Goal: Task Accomplishment & Management: Manage account settings

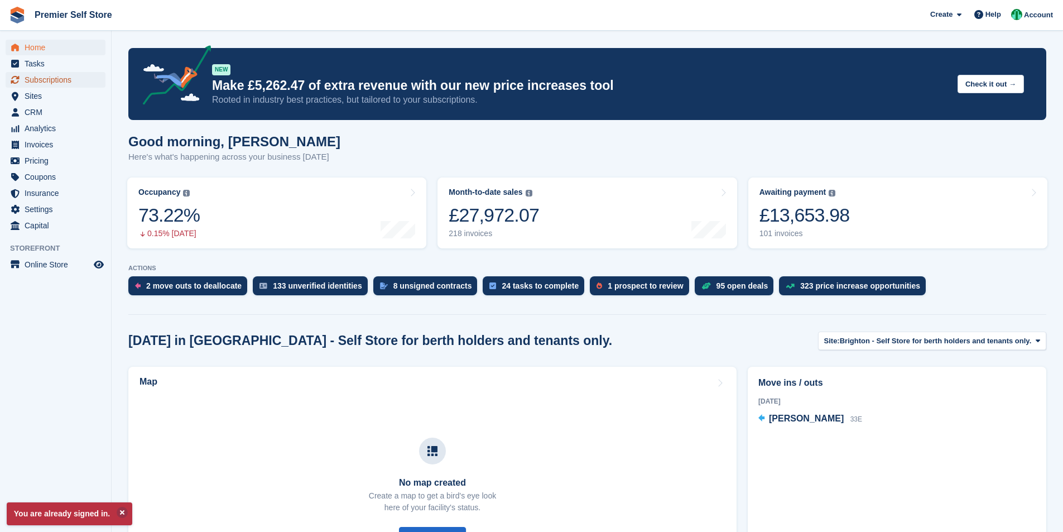
click at [59, 79] on span "Subscriptions" at bounding box center [58, 80] width 67 height 16
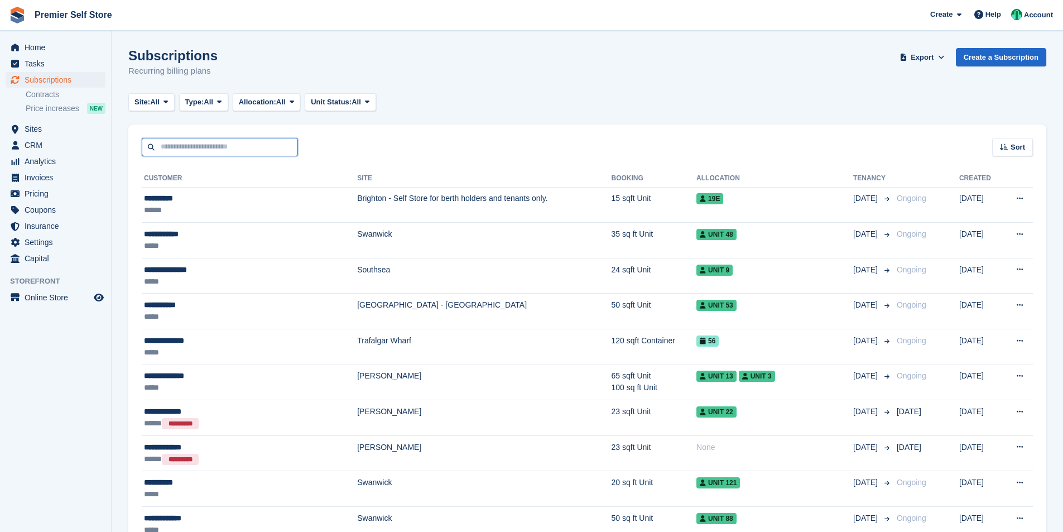
click at [186, 154] on input "text" at bounding box center [220, 147] width 156 height 18
type input "**********"
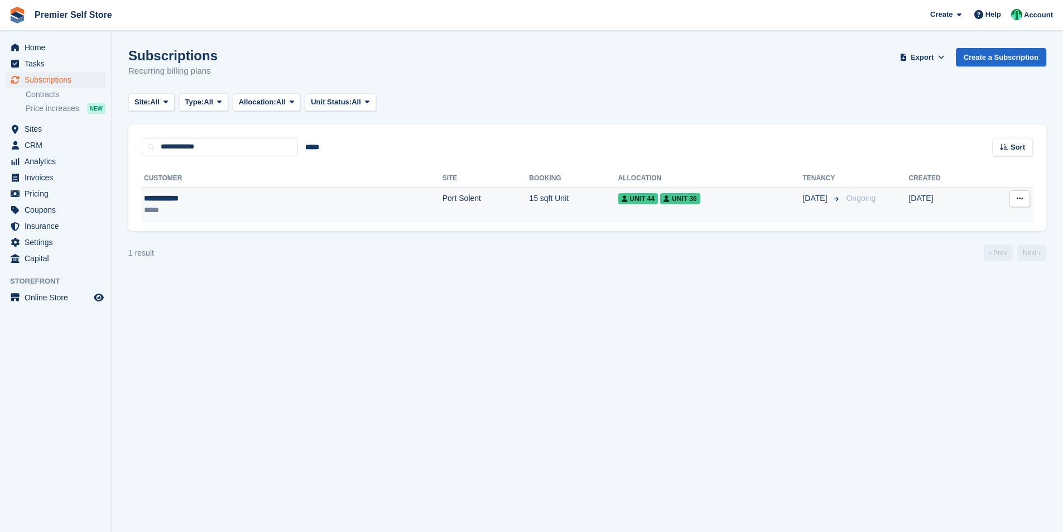
click at [250, 208] on div "*****" at bounding box center [210, 210] width 132 height 12
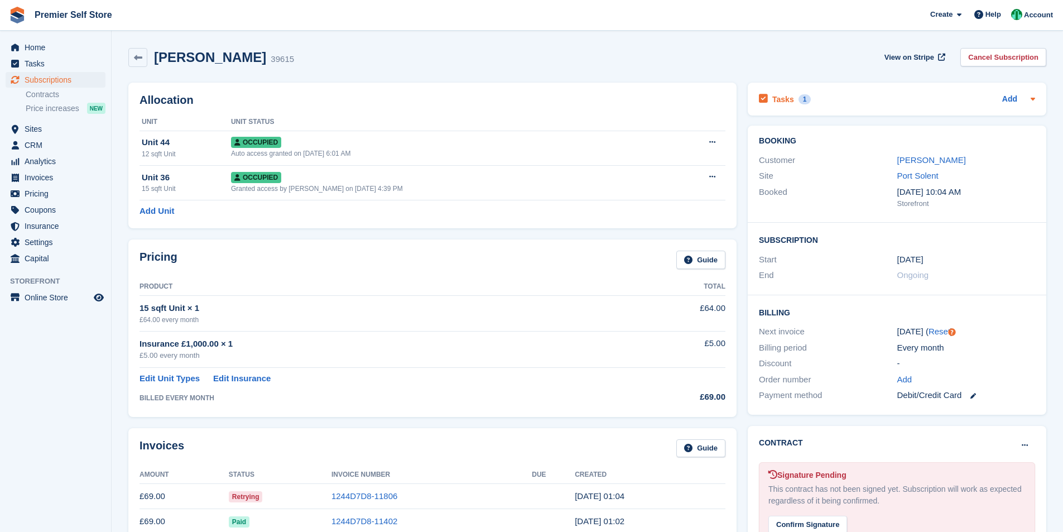
click at [798, 100] on div "1" at bounding box center [804, 99] width 13 height 10
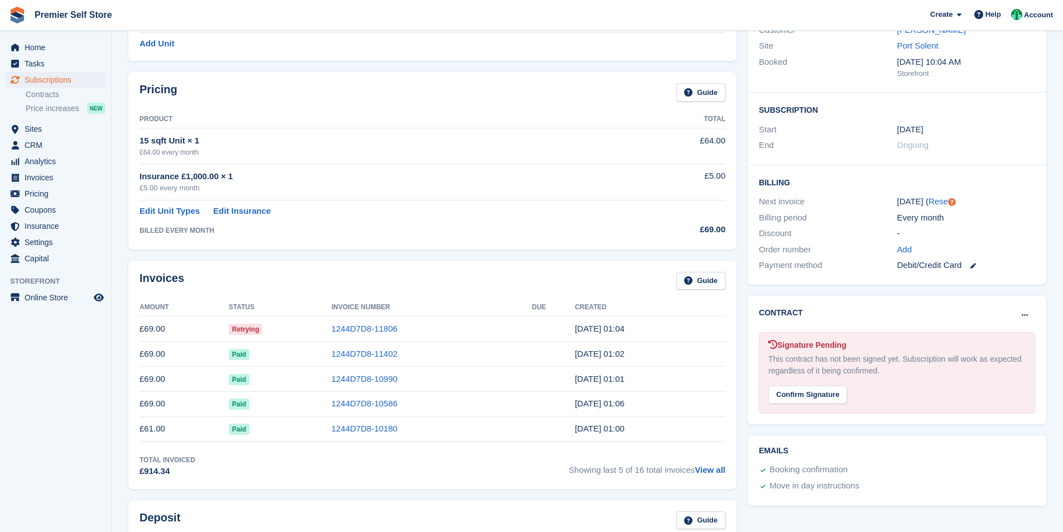
scroll to position [112, 0]
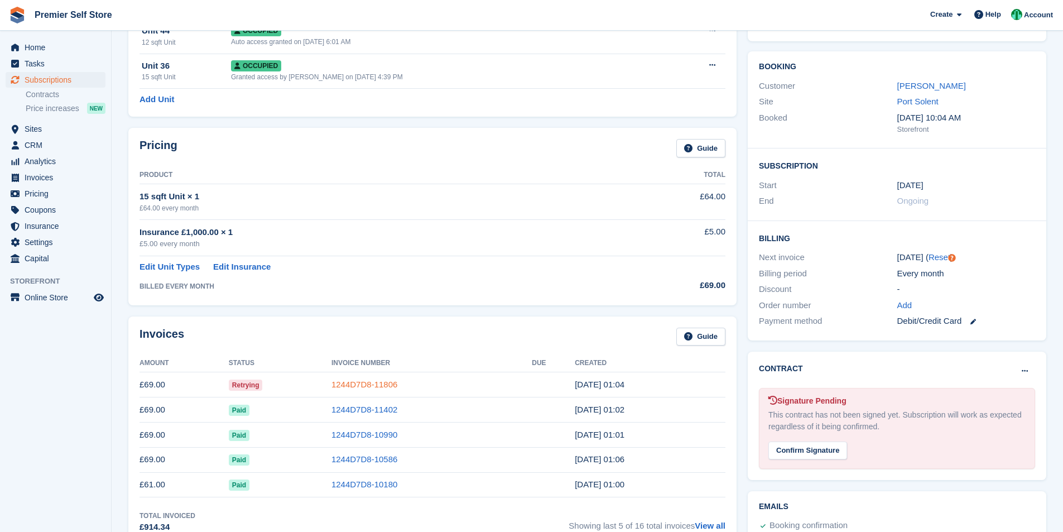
click at [366, 386] on link "1244D7D8-11806" at bounding box center [364, 383] width 66 height 9
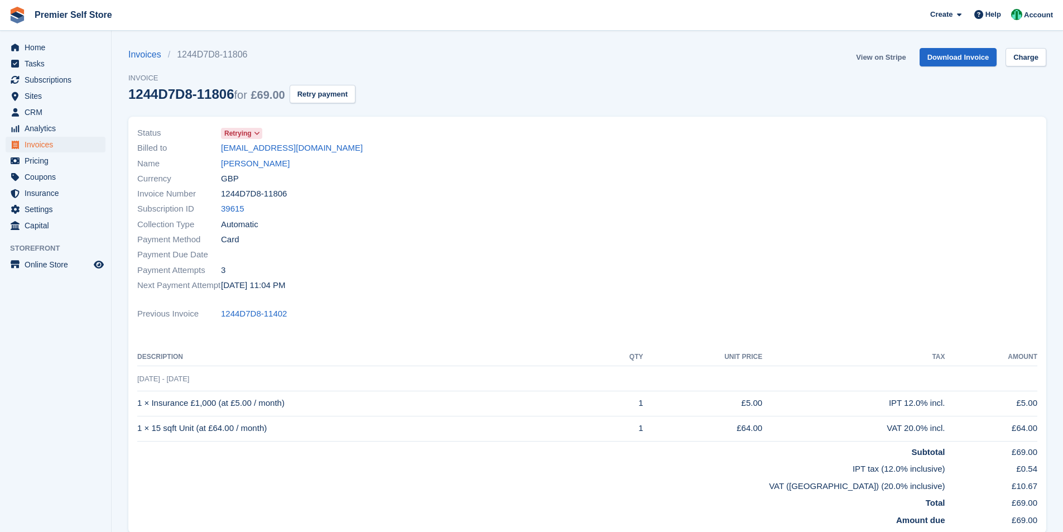
click at [875, 60] on link "View on Stripe" at bounding box center [880, 57] width 59 height 18
click at [891, 56] on link "View on Stripe" at bounding box center [880, 57] width 59 height 18
click at [241, 165] on link "[PERSON_NAME]" at bounding box center [255, 163] width 69 height 13
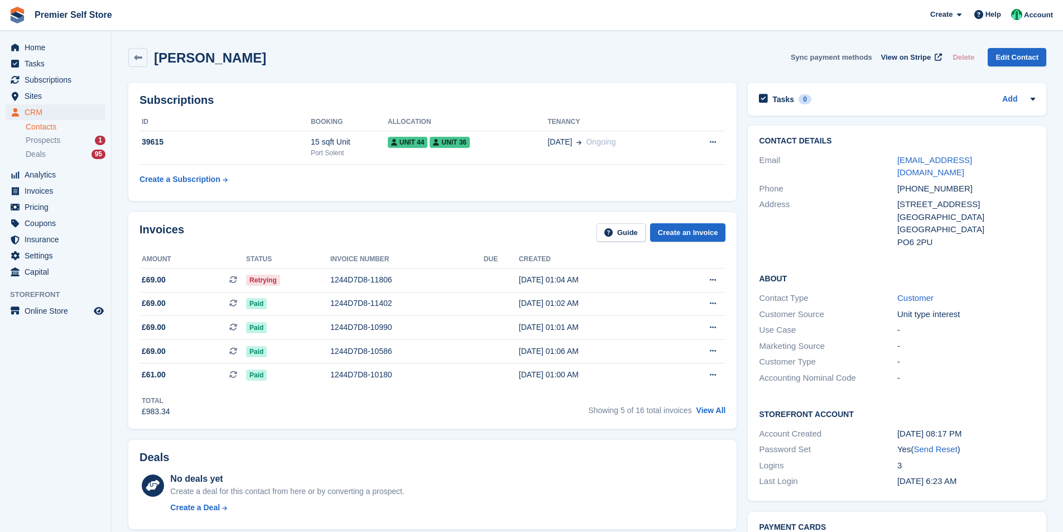
click at [841, 57] on button "Sync payment methods" at bounding box center [830, 57] width 81 height 18
click at [897, 58] on span "View on Stripe" at bounding box center [906, 57] width 50 height 11
